Goal: Information Seeking & Learning: Learn about a topic

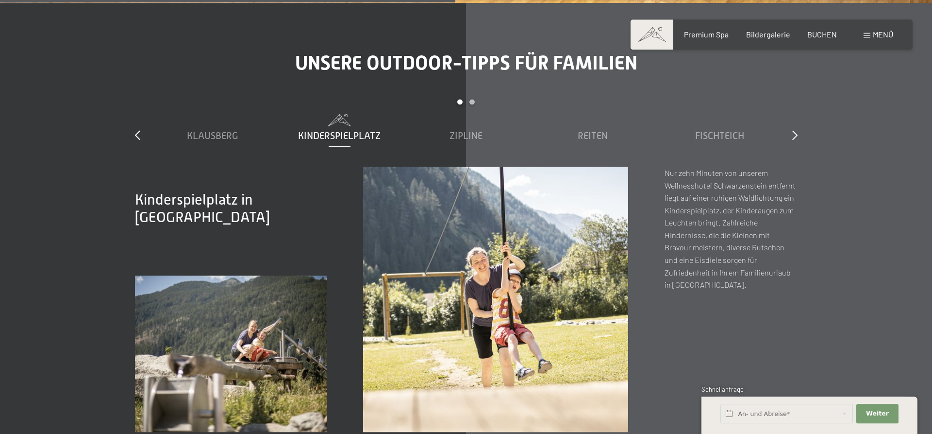
scroll to position [3516, 0]
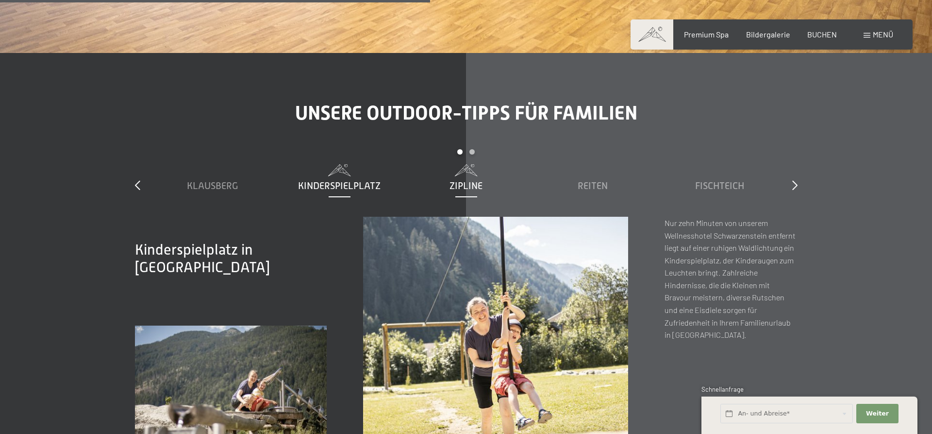
click at [456, 180] on span "Zipline" at bounding box center [466, 185] width 33 height 11
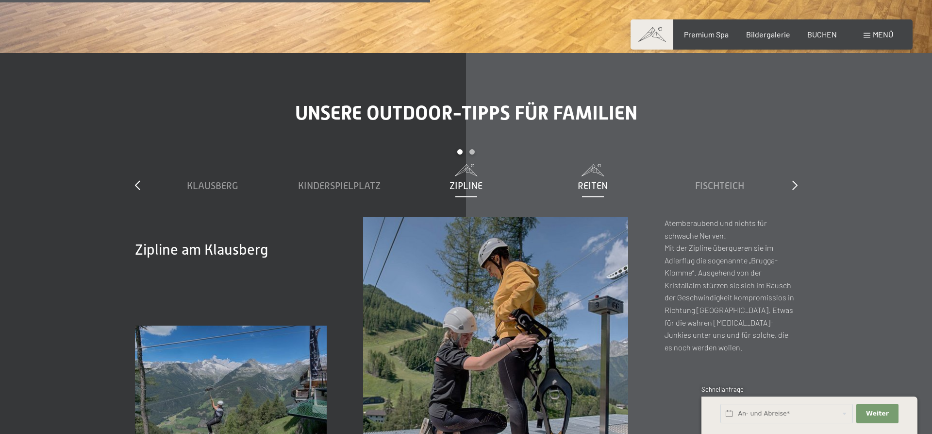
click at [588, 179] on div "Reiten" at bounding box center [592, 186] width 117 height 14
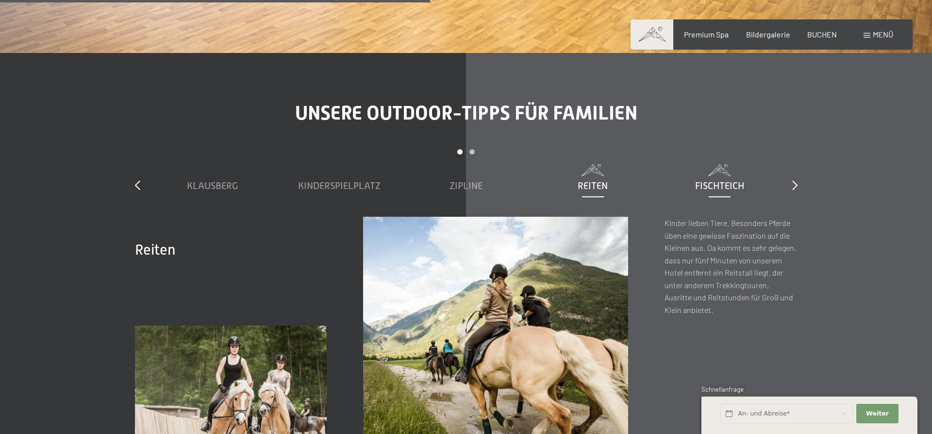
click at [701, 179] on div "Fischteich" at bounding box center [719, 186] width 117 height 14
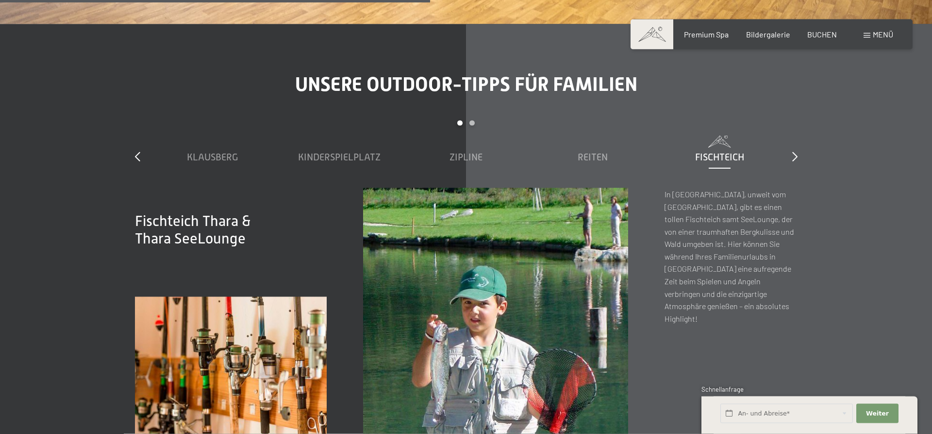
scroll to position [3565, 0]
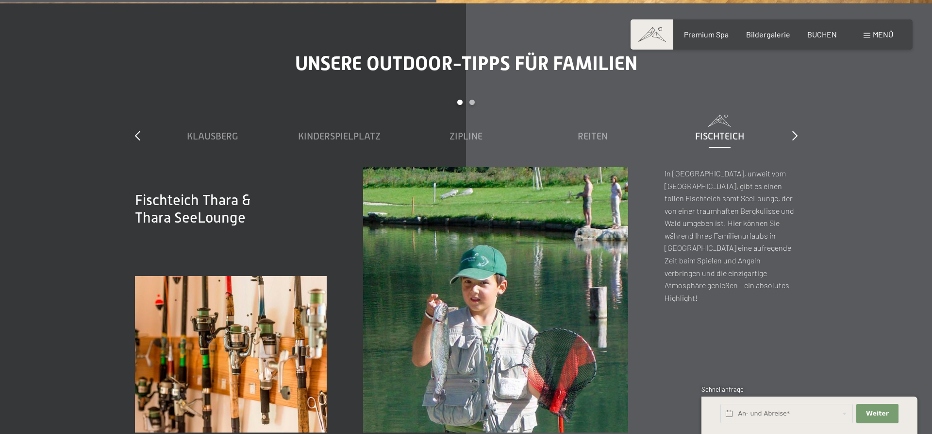
click at [791, 110] on div "slide 1 to 5 of 7 Klausberg Kinderspielplatz [GEOGRAPHIC_DATA] Reiten Fischteic…" at bounding box center [466, 133] width 663 height 67
click at [795, 131] on icon at bounding box center [794, 136] width 5 height 10
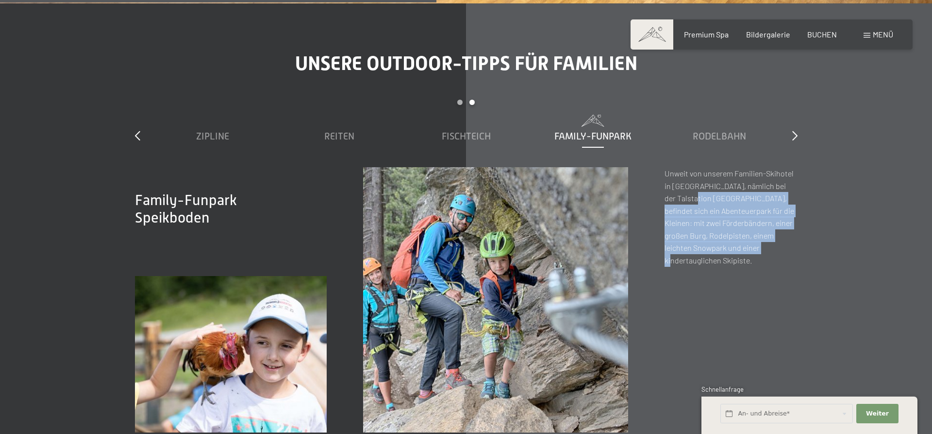
drag, startPoint x: 681, startPoint y: 177, endPoint x: 762, endPoint y: 234, distance: 99.9
click at [762, 234] on div "Family-Funpark Speikboden Unweit von unserem Familien-Skihotel in [GEOGRAPHIC_D…" at bounding box center [731, 299] width 133 height 265
click at [764, 222] on p "Unweit von unserem Familien-Skihotel in [GEOGRAPHIC_DATA], nämlich bei der Tals…" at bounding box center [731, 217] width 133 height 100
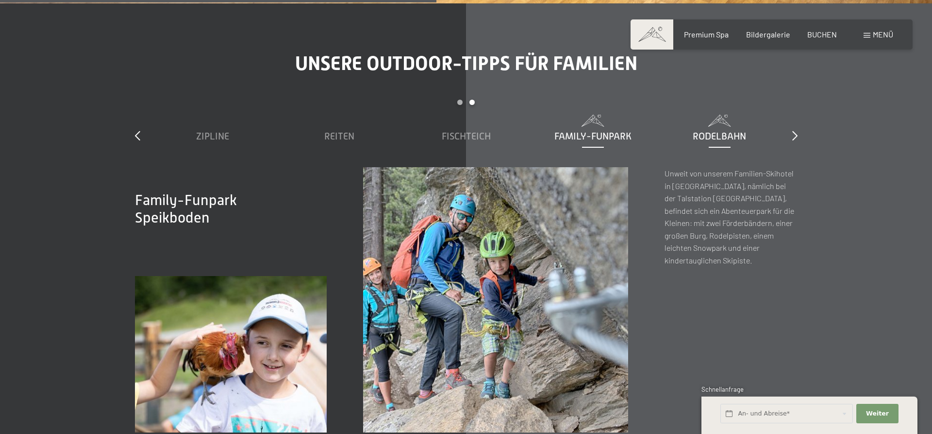
click at [700, 129] on div "Rodelbahn" at bounding box center [719, 136] width 117 height 14
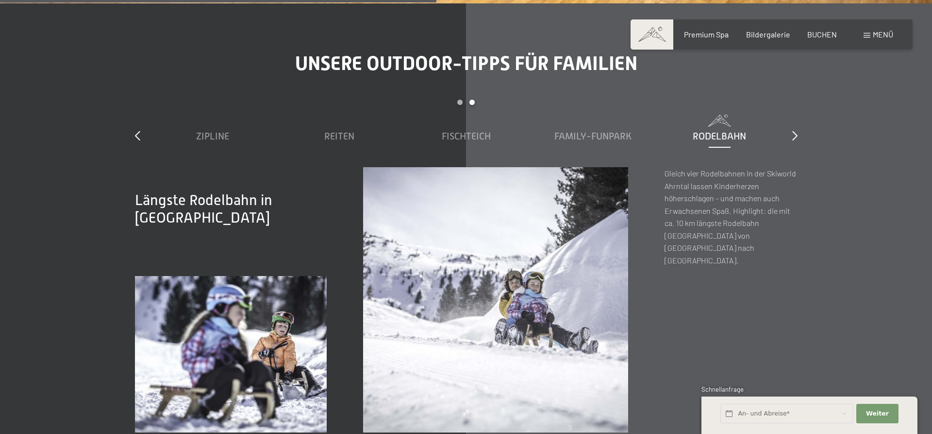
click at [798, 116] on div "Unsere Outdoor-Tipps für Familien slide 3 to 7 of 7 Klausberg Kinderspielplatz …" at bounding box center [466, 242] width 735 height 380
click at [792, 131] on icon at bounding box center [794, 136] width 5 height 10
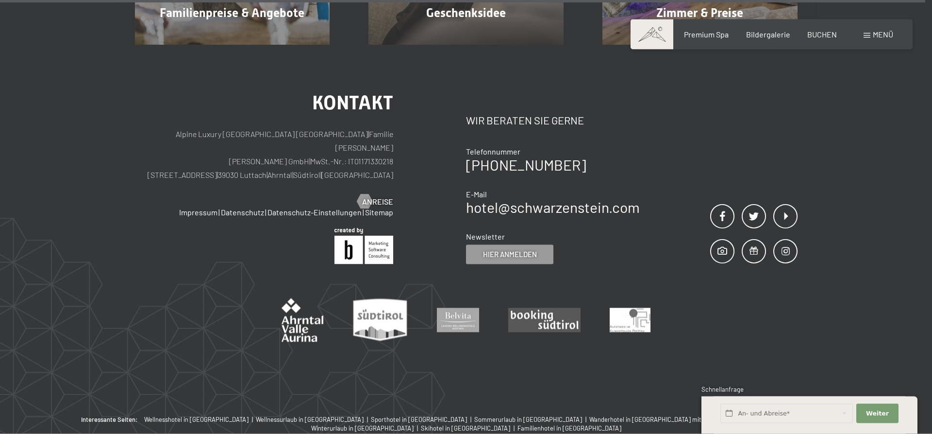
scroll to position [7658, 0]
